Goal: Task Accomplishment & Management: Manage account settings

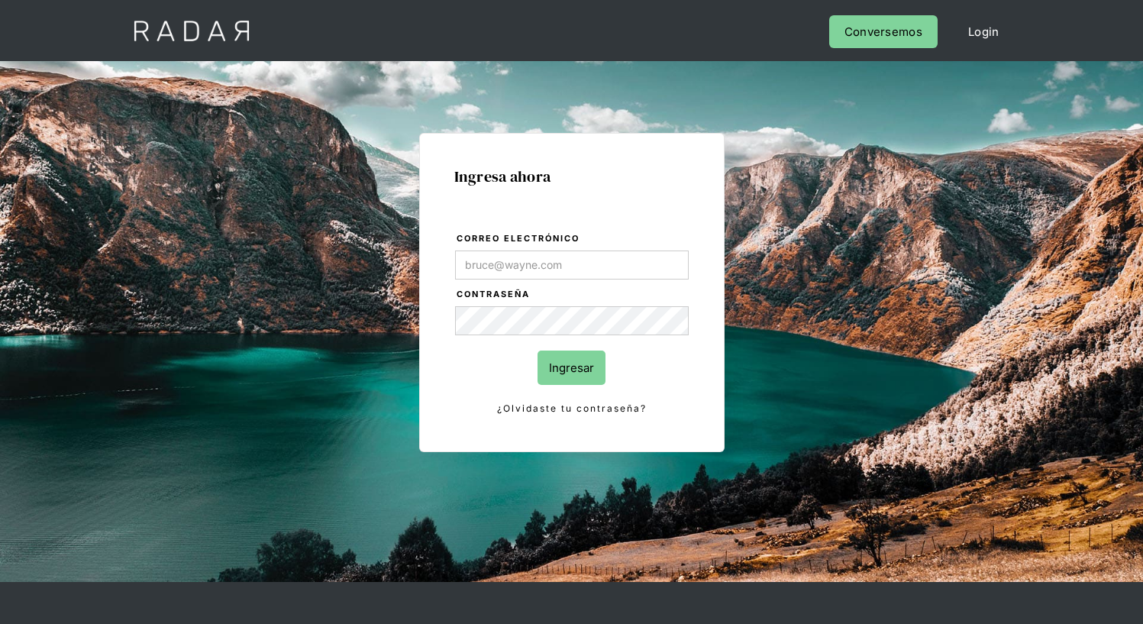
type input "[EMAIL_ADDRESS][PERSON_NAME][DOMAIN_NAME]"
click at [571, 367] on input "Ingresar" at bounding box center [571, 367] width 68 height 34
